Goal: Information Seeking & Learning: Understand process/instructions

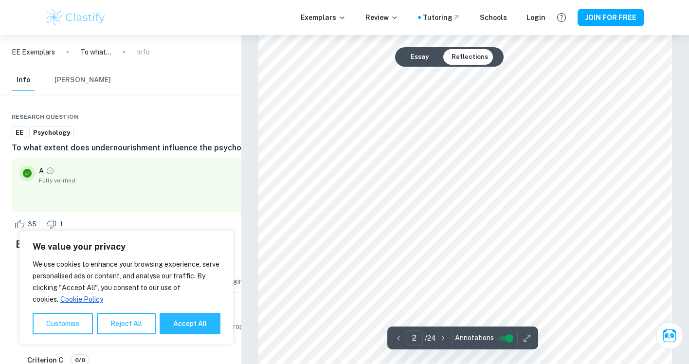
scroll to position [676, 0]
click at [415, 61] on button "Essay" at bounding box center [420, 57] width 34 height 16
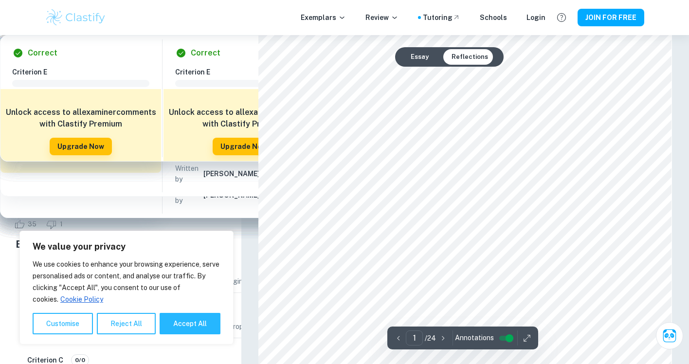
click at [415, 53] on button "Essay" at bounding box center [420, 57] width 34 height 16
click at [418, 214] on div at bounding box center [464, 217] width 304 height 19
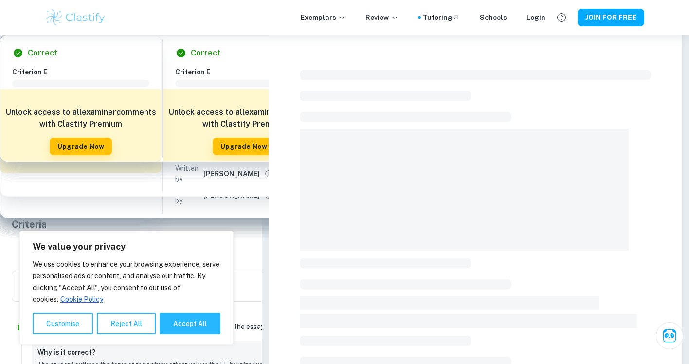
click at [417, 182] on span at bounding box center [464, 190] width 328 height 122
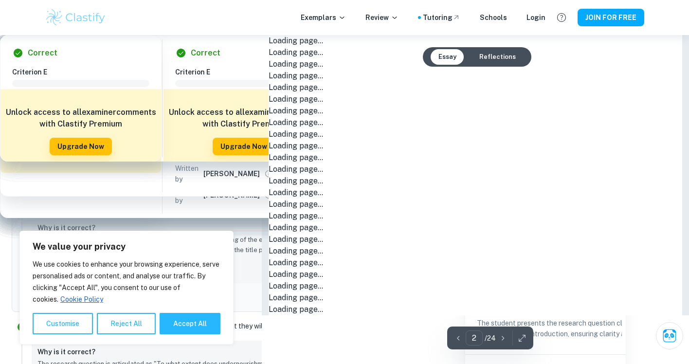
type input "1"
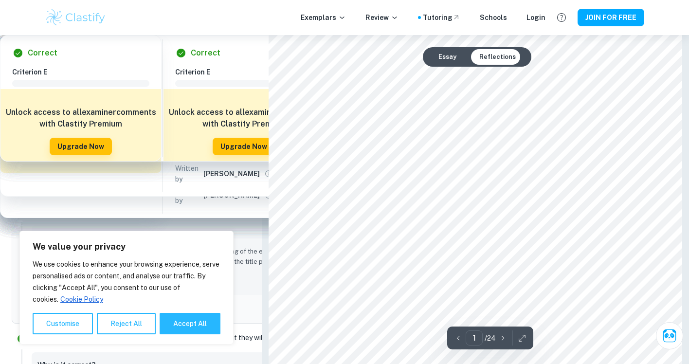
scroll to position [0, 0]
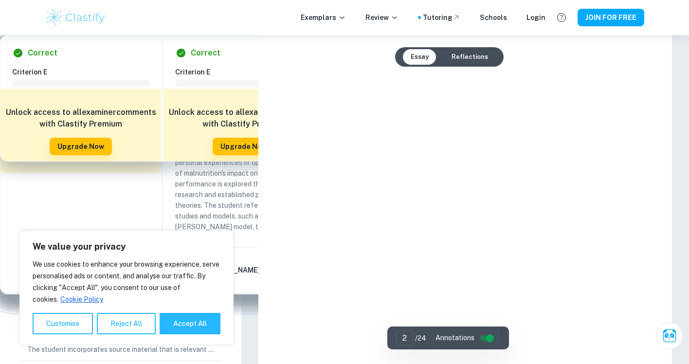
type input "1"
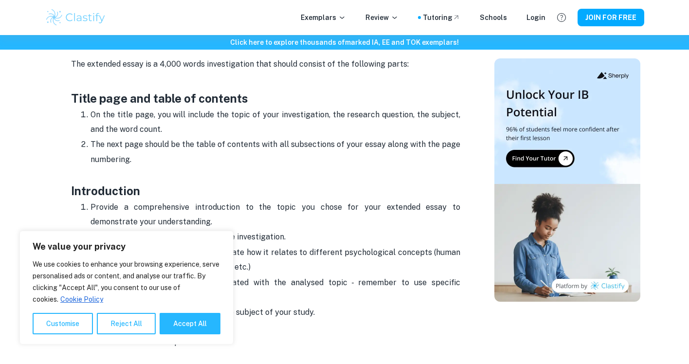
scroll to position [468, 0]
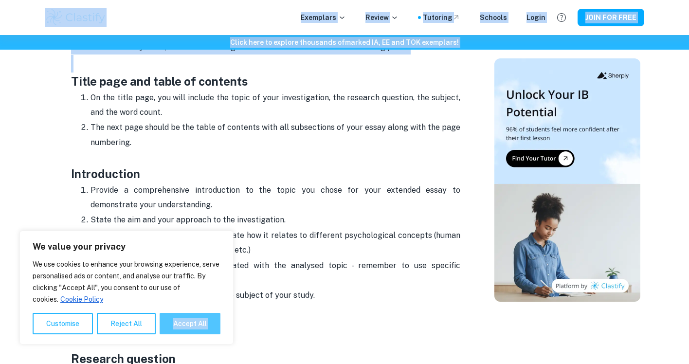
drag, startPoint x: 71, startPoint y: 73, endPoint x: 160, endPoint y: 326, distance: 267.8
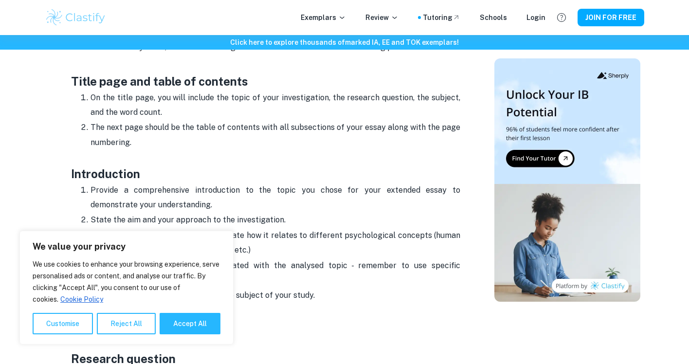
click at [154, 215] on p "State the aim and your approach to the investigation." at bounding box center [275, 220] width 370 height 15
click at [179, 327] on button "Accept All" at bounding box center [190, 323] width 61 height 21
checkbox input "true"
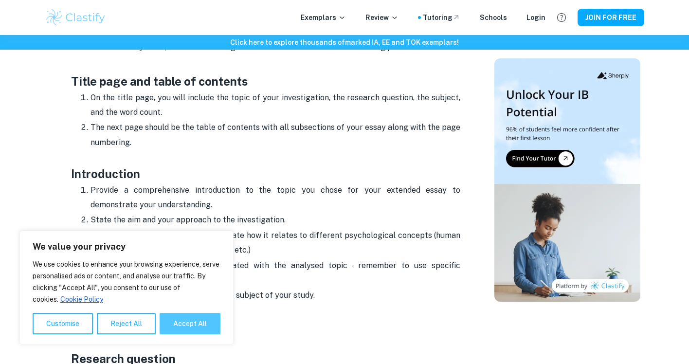
checkbox input "true"
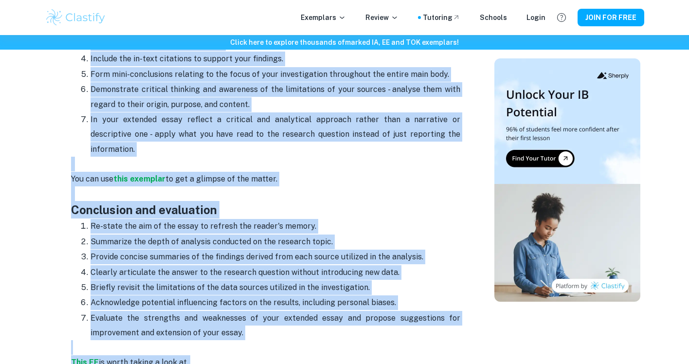
scroll to position [1463, 0]
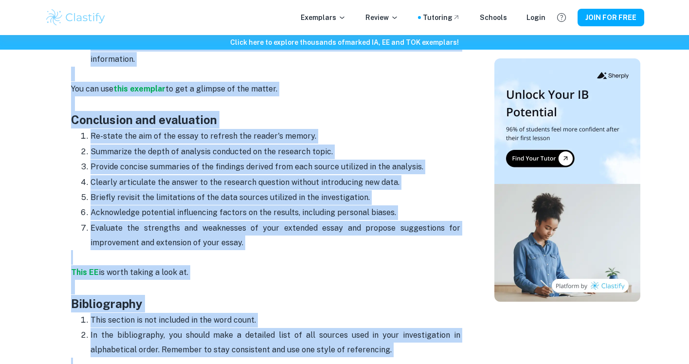
drag, startPoint x: 74, startPoint y: 78, endPoint x: 251, endPoint y: 205, distance: 218.1
copy div "Title page and table of contents On the title page, you will include the topic …"
